Goal: Task Accomplishment & Management: Use online tool/utility

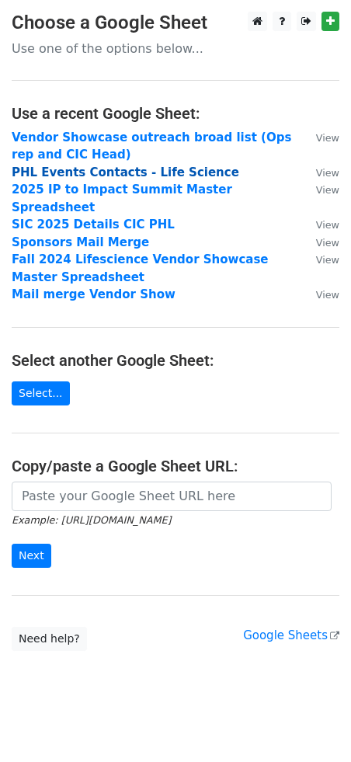
click at [138, 169] on strong "PHL Events Contacts - Life Science" at bounding box center [126, 172] width 228 height 14
click at [138, 170] on strong "PHL Events Contacts - Life Science" at bounding box center [126, 172] width 228 height 14
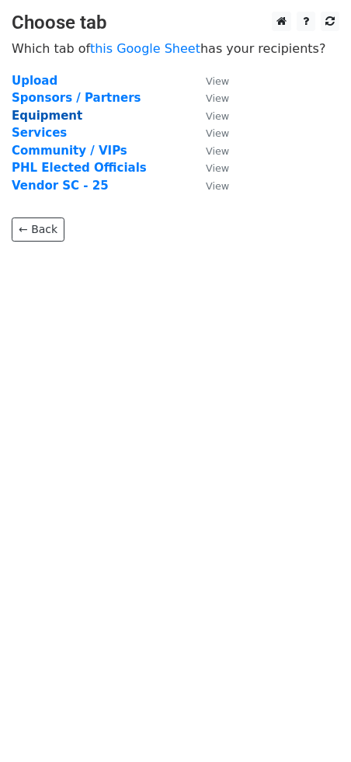
click at [65, 115] on strong "Equipment" at bounding box center [47, 116] width 71 height 14
click at [65, 114] on strong "Equipment" at bounding box center [47, 116] width 71 height 14
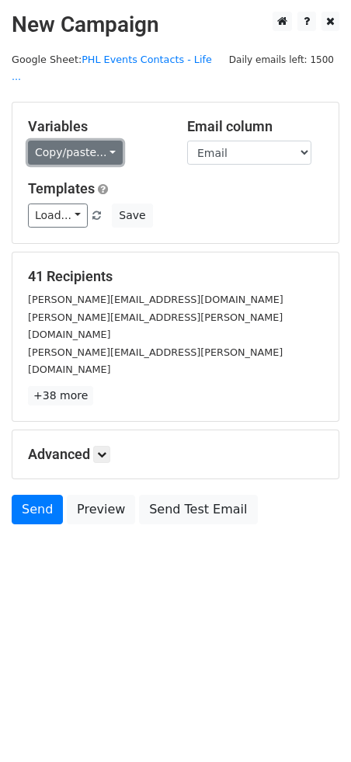
click at [93, 141] on link "Copy/paste..." at bounding box center [75, 153] width 95 height 24
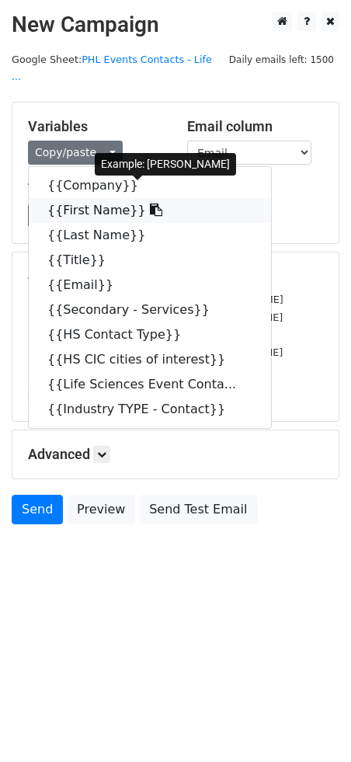
click at [91, 198] on link "{{First Name}}" at bounding box center [150, 210] width 242 height 25
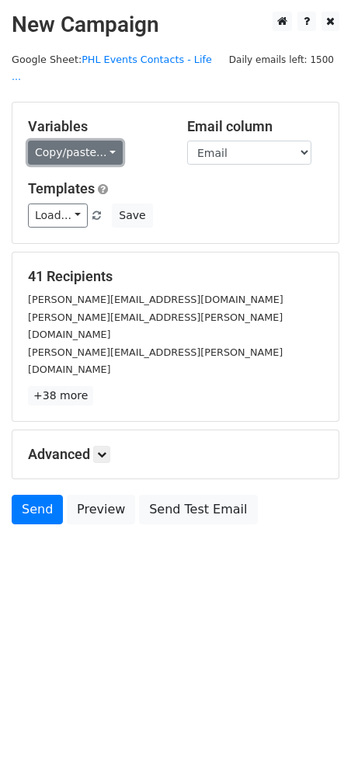
click at [90, 141] on link "Copy/paste..." at bounding box center [75, 153] width 95 height 24
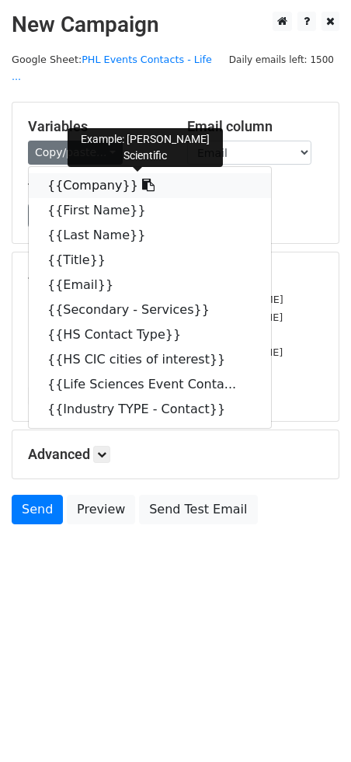
click at [102, 173] on link "{{Company}}" at bounding box center [150, 185] width 242 height 25
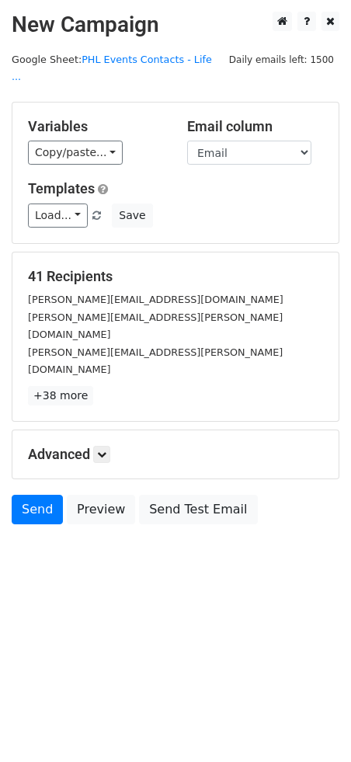
click at [54, 118] on div "Variables Copy/paste... {{Company}} {{First Name}} {{Last Name}} {{Title}} {{Em…" at bounding box center [95, 141] width 159 height 47
click at [57, 141] on link "Copy/paste..." at bounding box center [75, 153] width 95 height 24
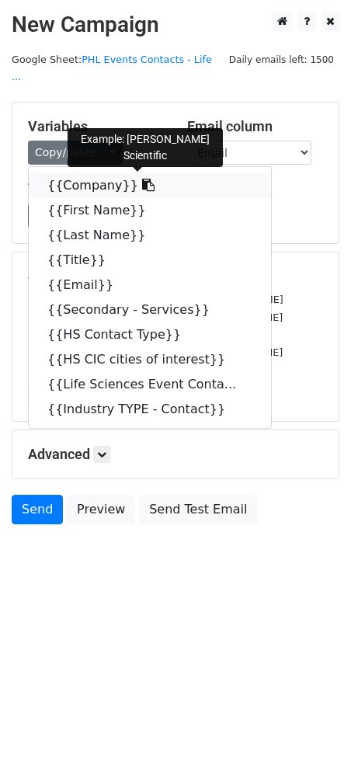
click at [75, 173] on link "{{Company}}" at bounding box center [150, 185] width 242 height 25
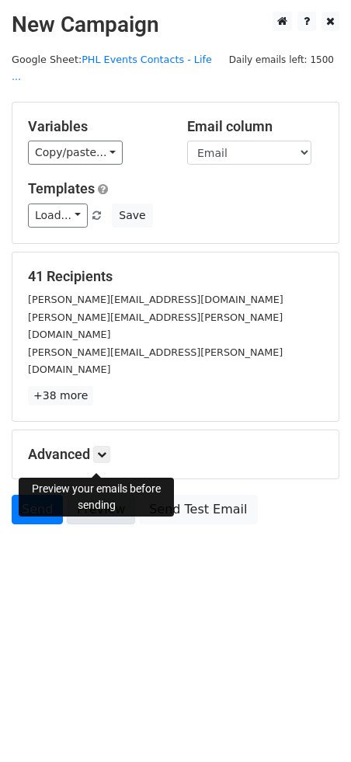
click at [84, 495] on link "Preview" at bounding box center [101, 510] width 68 height 30
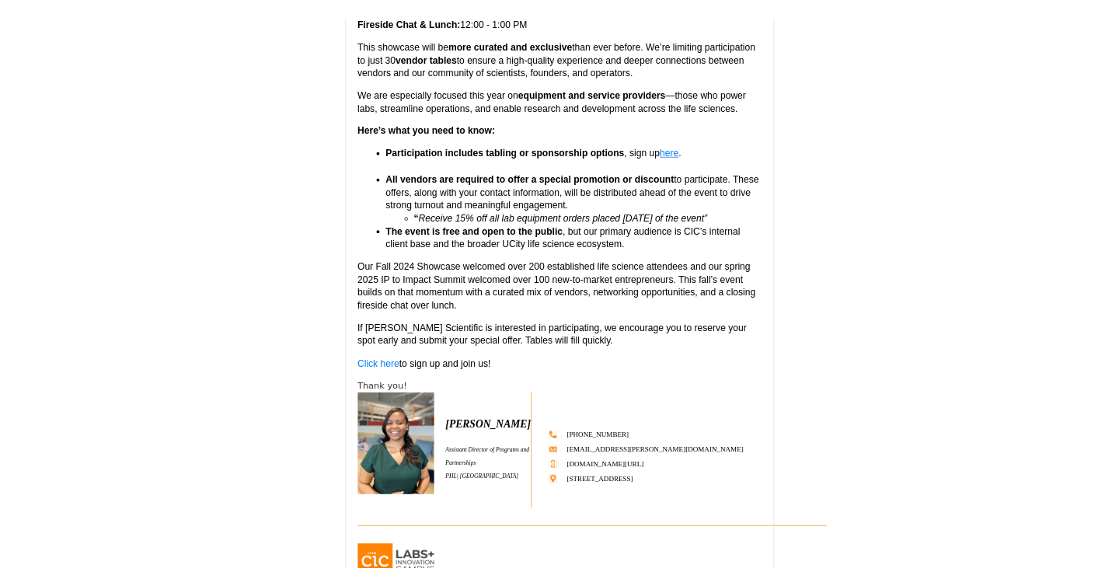
scroll to position [385, 0]
